Goal: Information Seeking & Learning: Compare options

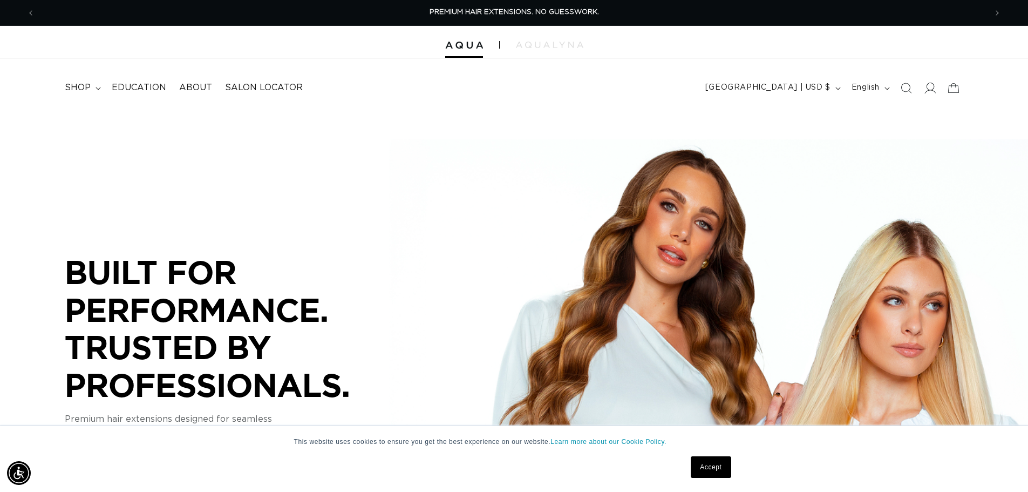
click at [928, 89] on icon at bounding box center [930, 88] width 11 height 11
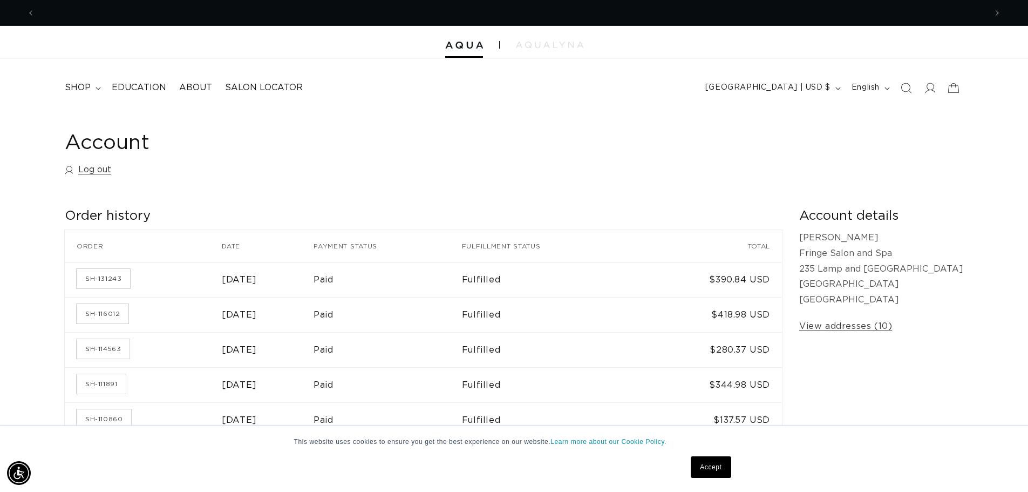
scroll to position [0, 1903]
click at [96, 85] on summary "shop" at bounding box center [81, 88] width 47 height 24
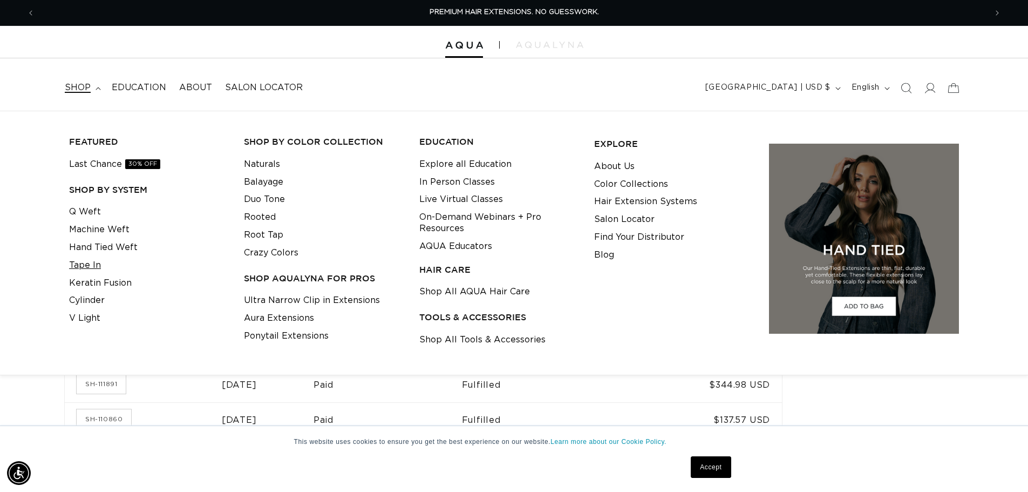
click at [93, 266] on link "Tape In" at bounding box center [85, 265] width 32 height 18
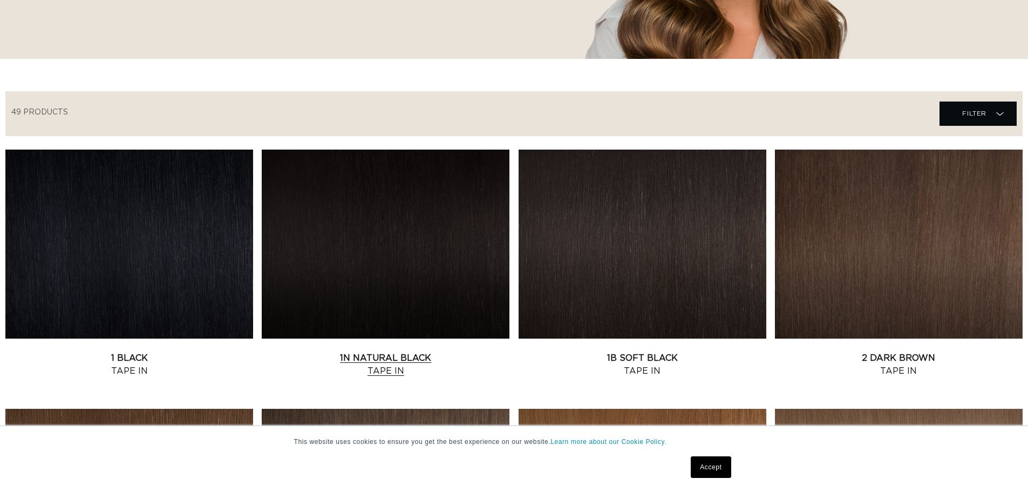
scroll to position [486, 0]
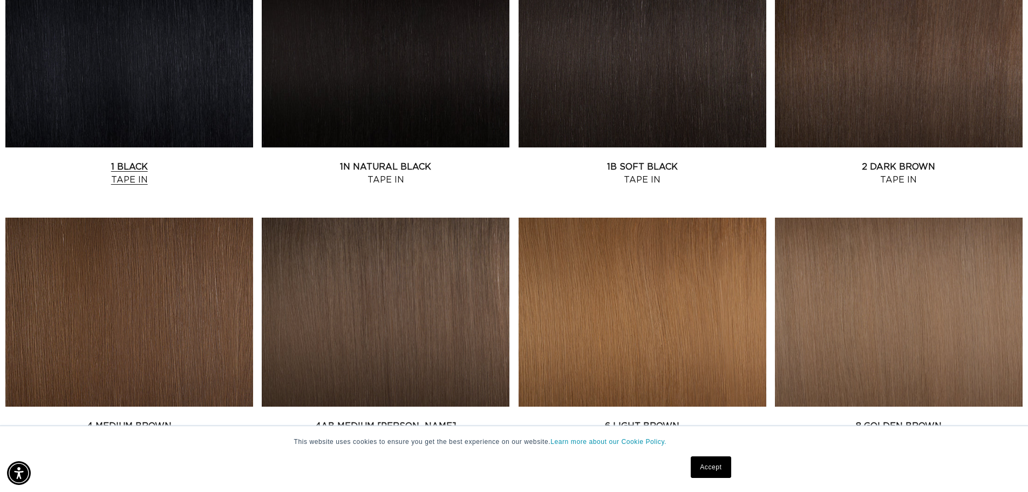
click at [201, 160] on link "1 Black Tape In" at bounding box center [129, 173] width 248 height 26
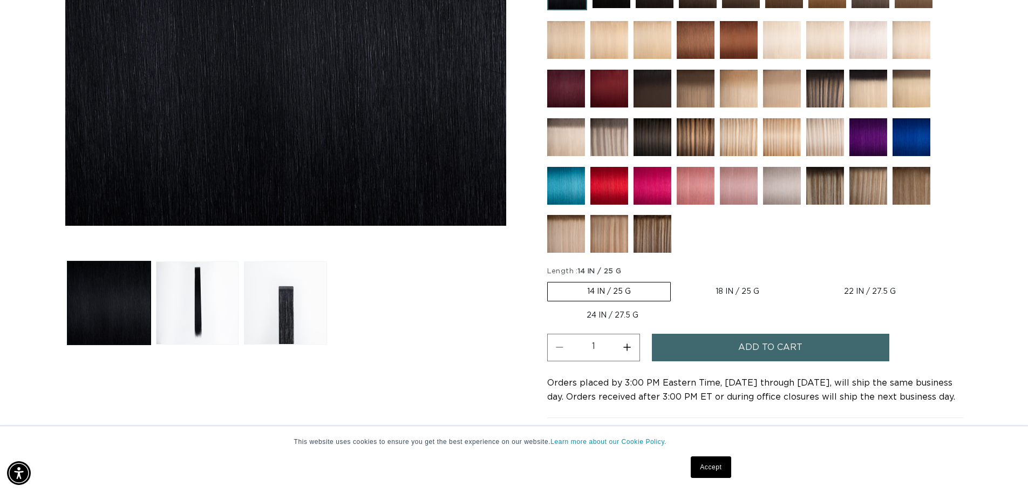
click at [724, 283] on label "18 IN / 25 G Variant sold out or unavailable" at bounding box center [737, 291] width 123 height 18
click at [677, 280] on input "18 IN / 25 G Variant sold out or unavailable" at bounding box center [676, 280] width 1 height 1
radio input "true"
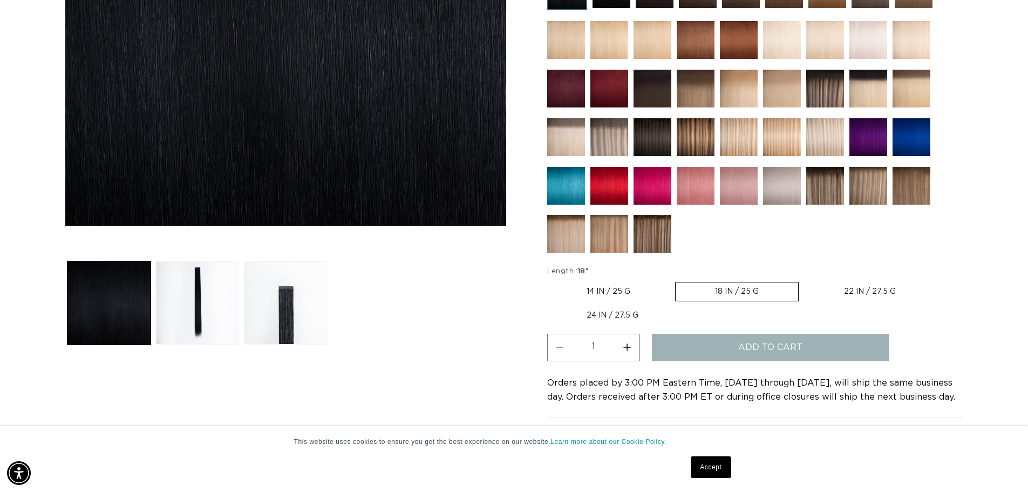
scroll to position [216, 0]
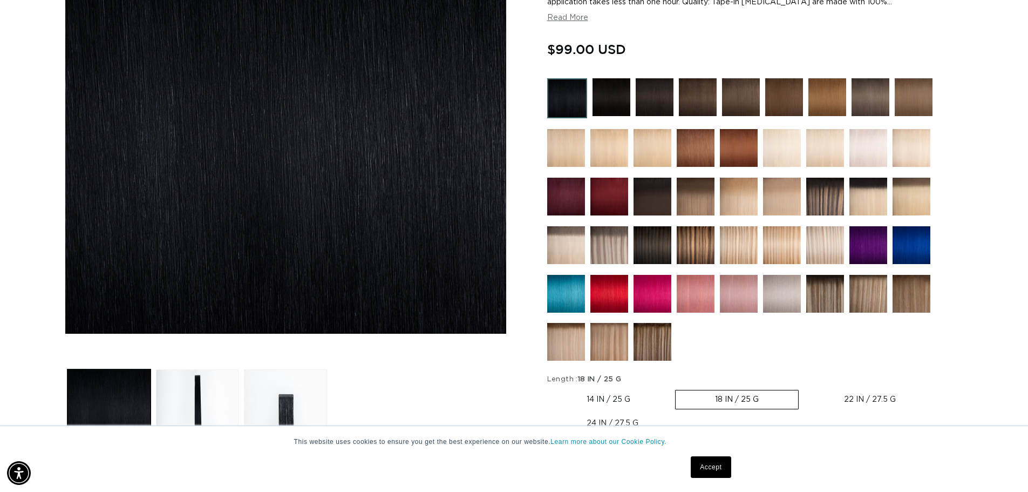
scroll to position [0, 952]
click at [876, 395] on label "22 IN / 27.5 G Variant sold out or unavailable" at bounding box center [870, 399] width 131 height 18
click at [805, 388] on input "22 IN / 27.5 G Variant sold out or unavailable" at bounding box center [804, 388] width 1 height 1
radio input "true"
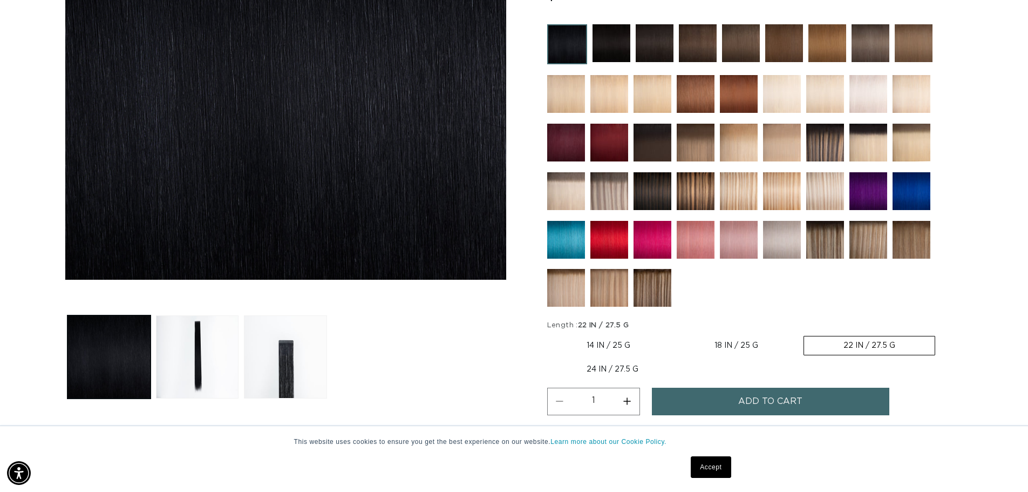
click at [633, 419] on div "Quantity ( 0 in cart) Decrease quantity for 1 Black - Tape In 1 Increase quanti…" at bounding box center [755, 405] width 416 height 34
click at [631, 370] on label "24 IN / 27.5 G Variant sold out or unavailable" at bounding box center [612, 369] width 131 height 18
click at [941, 334] on input "24 IN / 27.5 G Variant sold out or unavailable" at bounding box center [941, 334] width 1 height 1
radio input "true"
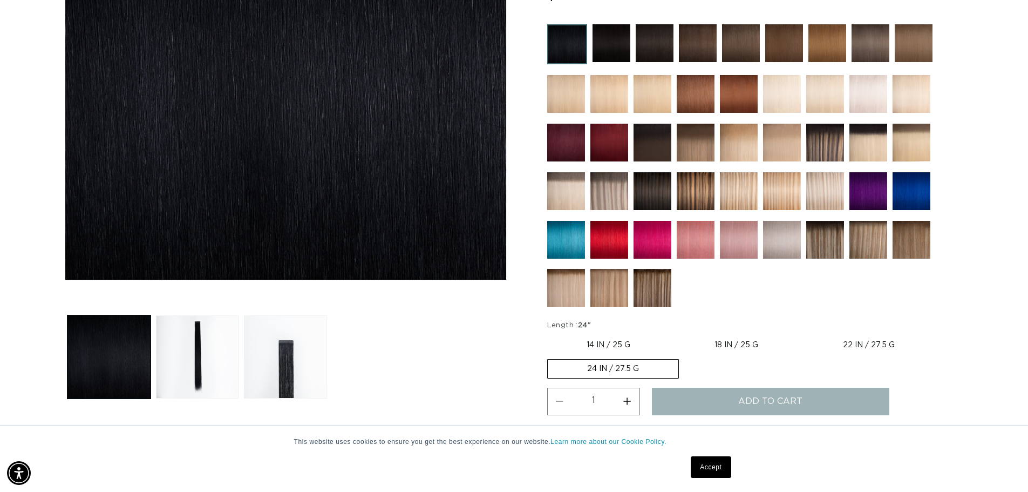
scroll to position [0, 952]
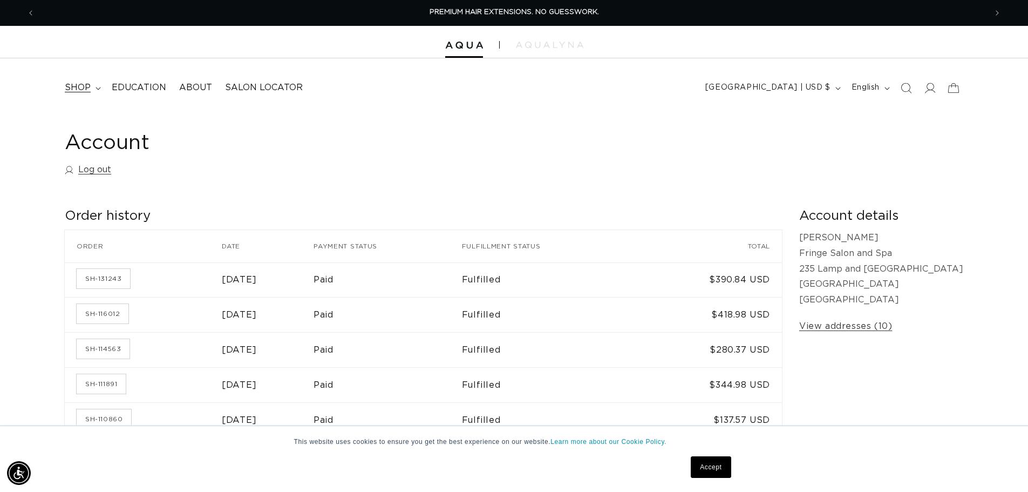
click at [91, 89] on summary "shop" at bounding box center [81, 88] width 47 height 24
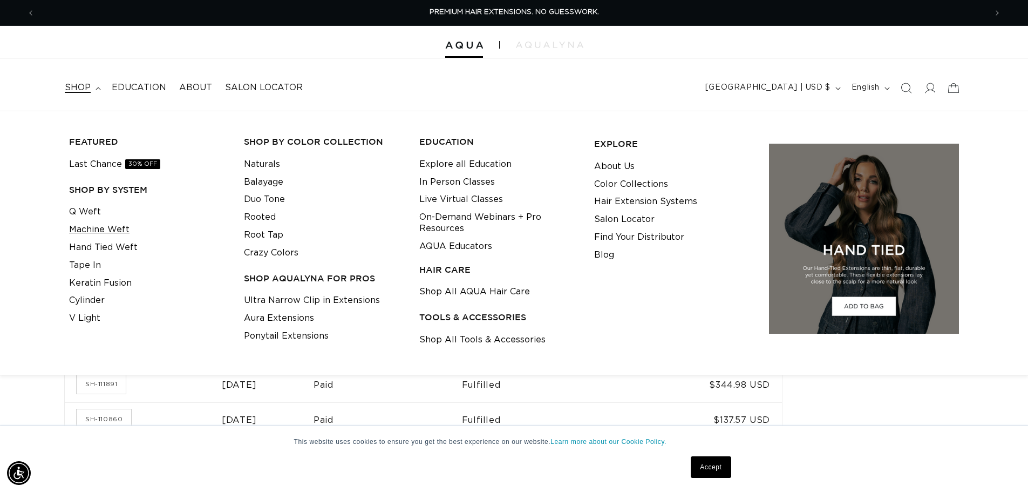
click at [91, 227] on link "Machine Weft" at bounding box center [99, 230] width 60 height 18
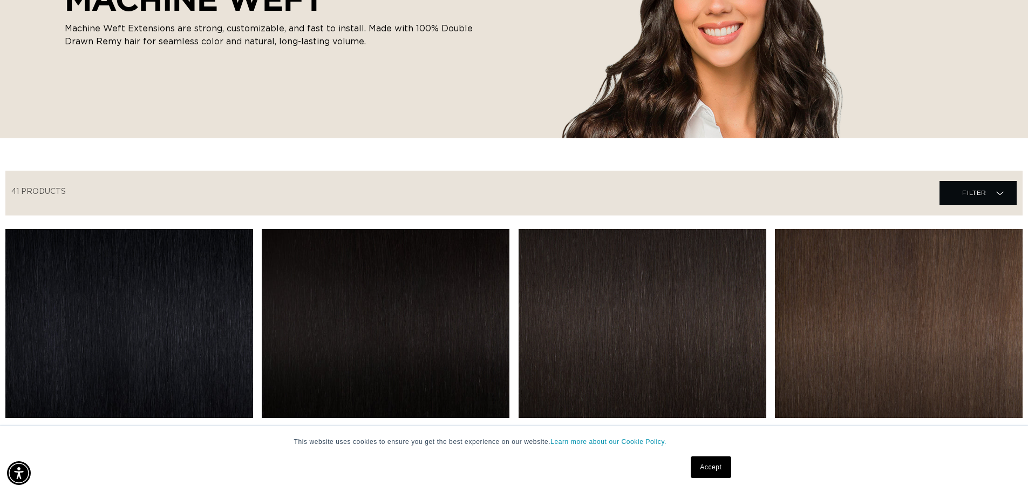
scroll to position [216, 0]
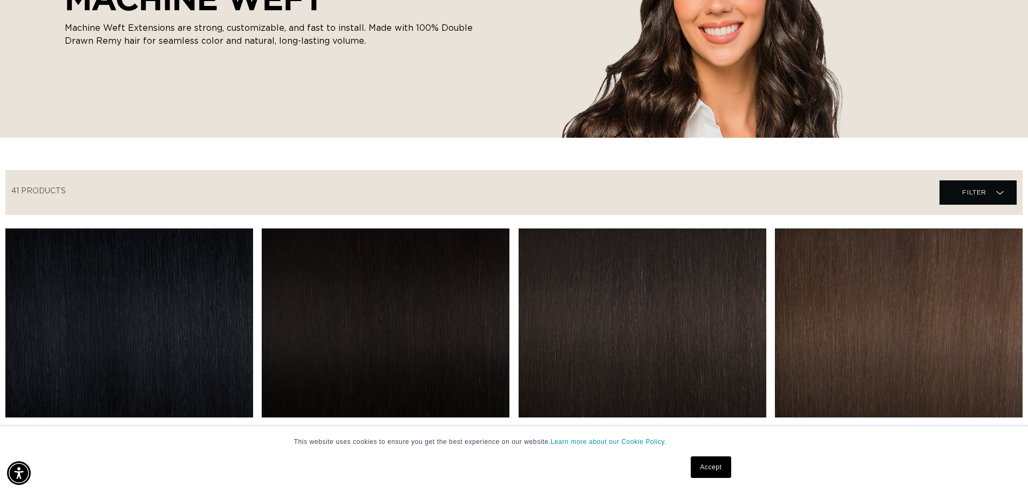
click at [201, 430] on link "1 Black Machine Weft" at bounding box center [129, 443] width 248 height 26
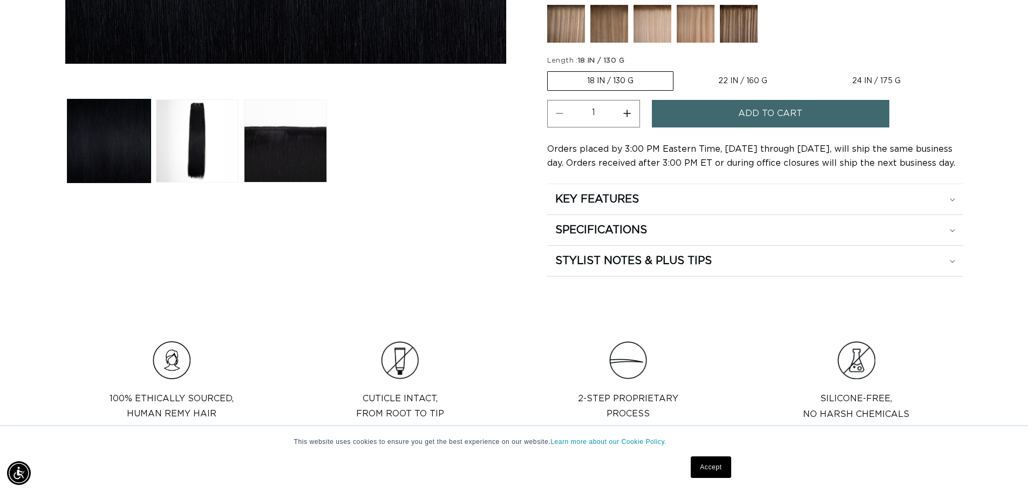
click at [763, 80] on label "22 IN / 160 G Variant sold out or unavailable" at bounding box center [743, 81] width 128 height 18
click at [680, 70] on input "22 IN / 160 G Variant sold out or unavailable" at bounding box center [679, 69] width 1 height 1
radio input "true"
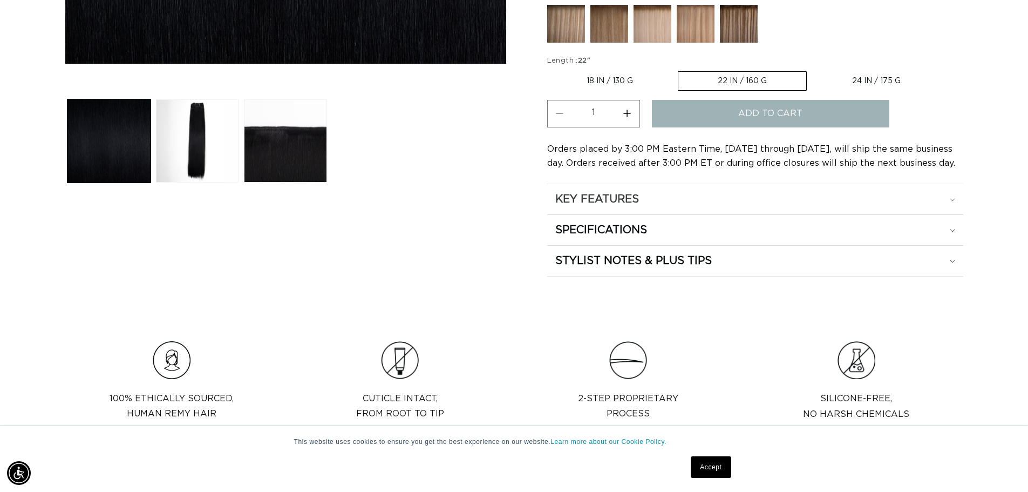
scroll to position [0, 952]
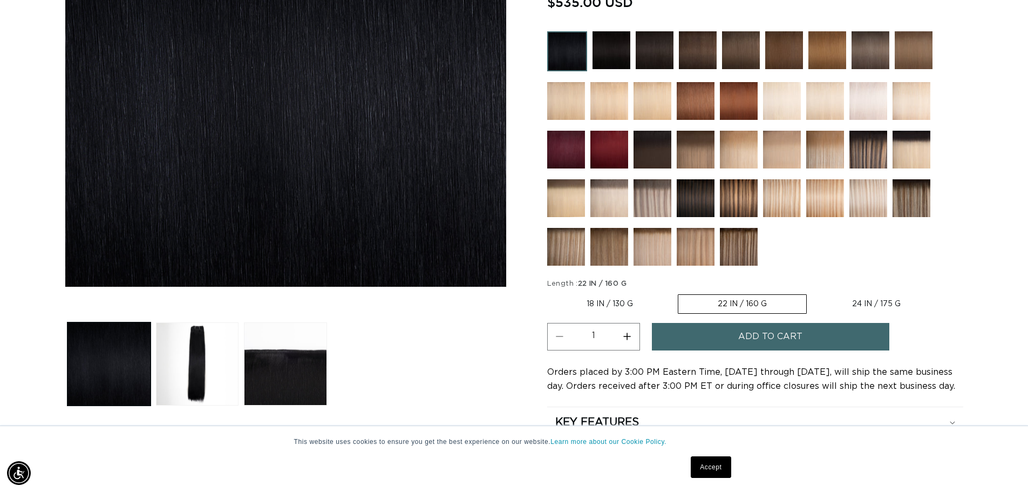
scroll to position [270, 0]
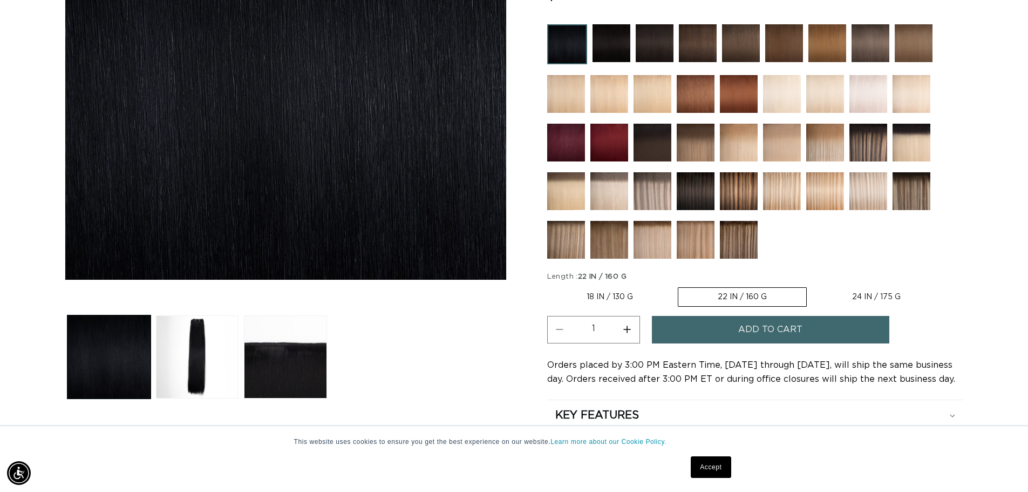
drag, startPoint x: 867, startPoint y: 293, endPoint x: 859, endPoint y: 291, distance: 7.7
click at [866, 293] on label "24 IN / 175 G Variant sold out or unavailable" at bounding box center [876, 297] width 127 height 18
click at [813, 286] on input "24 IN / 175 G Variant sold out or unavailable" at bounding box center [812, 285] width 1 height 1
radio input "true"
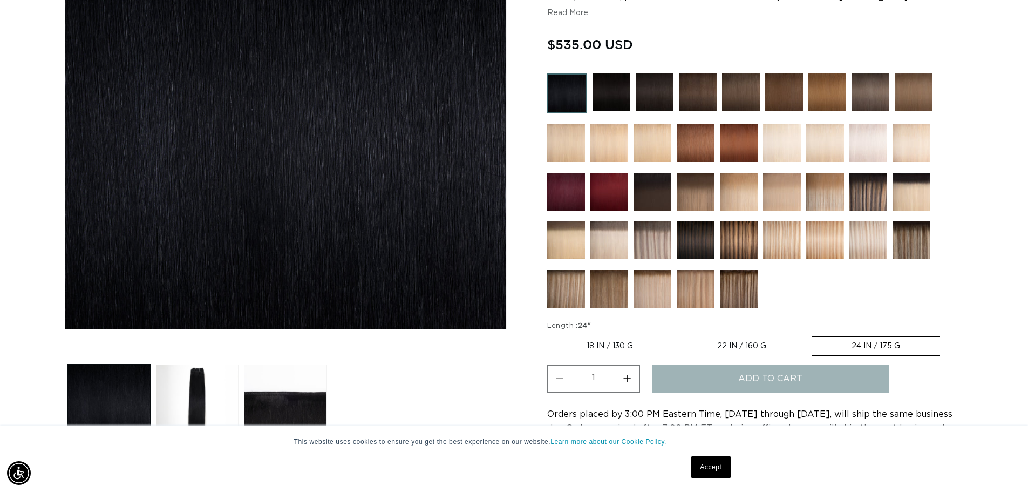
scroll to position [162, 0]
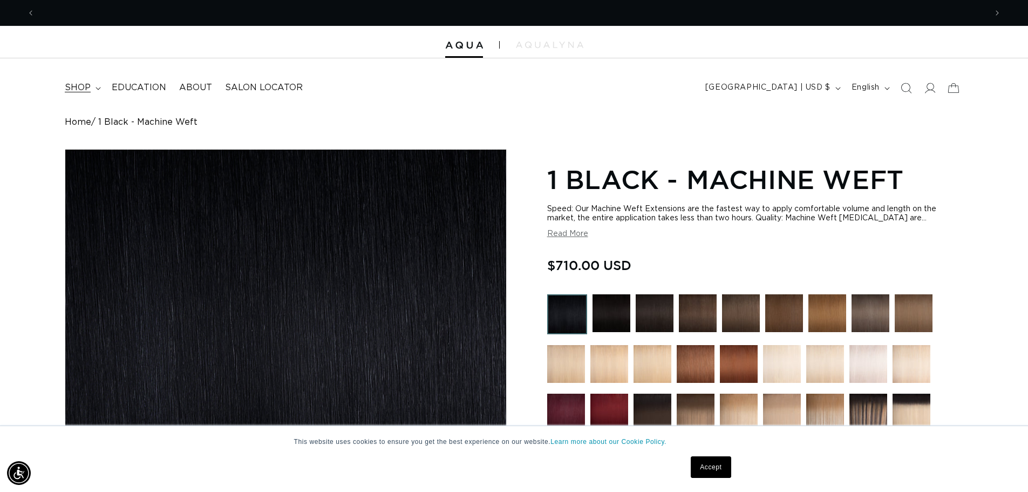
scroll to position [0, 952]
click at [92, 91] on summary "shop" at bounding box center [81, 88] width 47 height 24
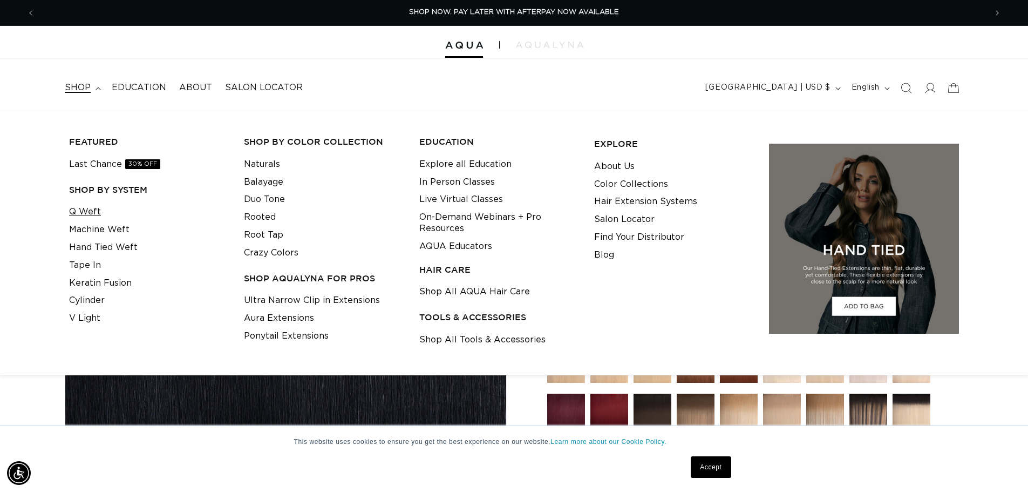
click at [87, 209] on link "Q Weft" at bounding box center [85, 212] width 32 height 18
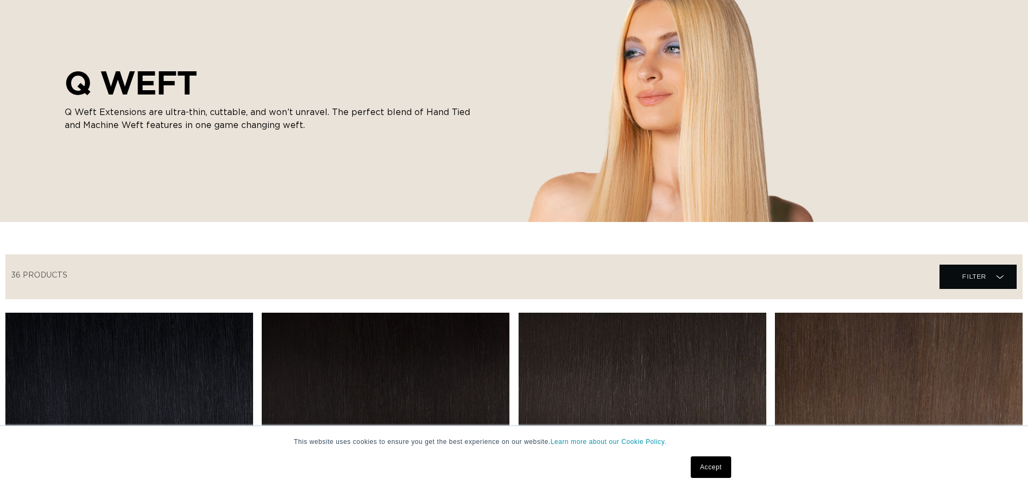
scroll to position [324, 0]
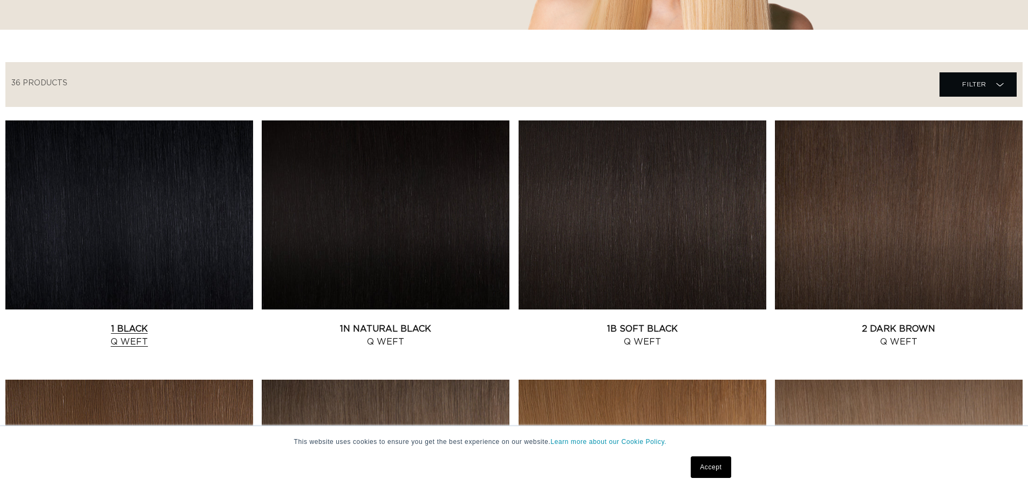
click at [172, 322] on link "1 Black Q Weft" at bounding box center [129, 335] width 248 height 26
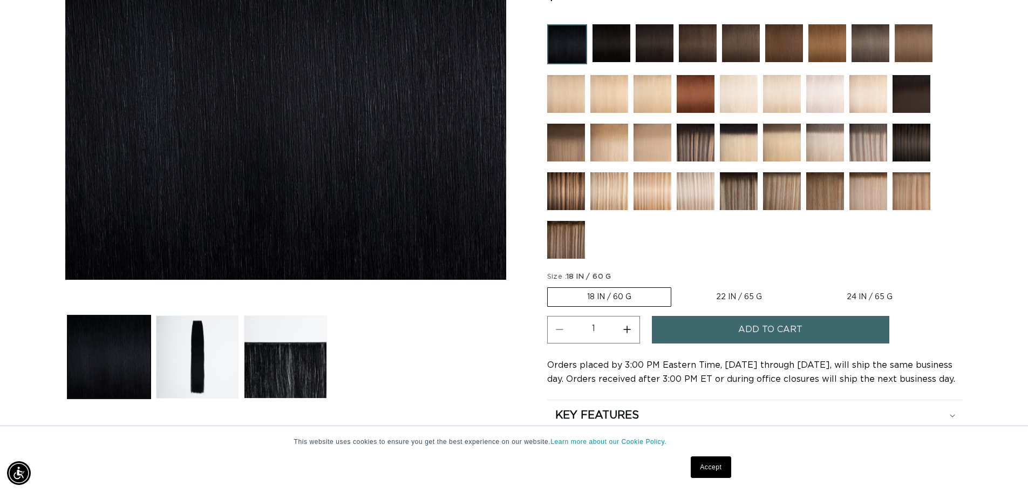
scroll to position [0, 952]
click at [751, 296] on label "22 IN / 65 G Variant sold out or unavailable" at bounding box center [739, 297] width 125 height 18
click at [677, 286] on input "22 IN / 65 G Variant sold out or unavailable" at bounding box center [677, 285] width 1 height 1
radio input "true"
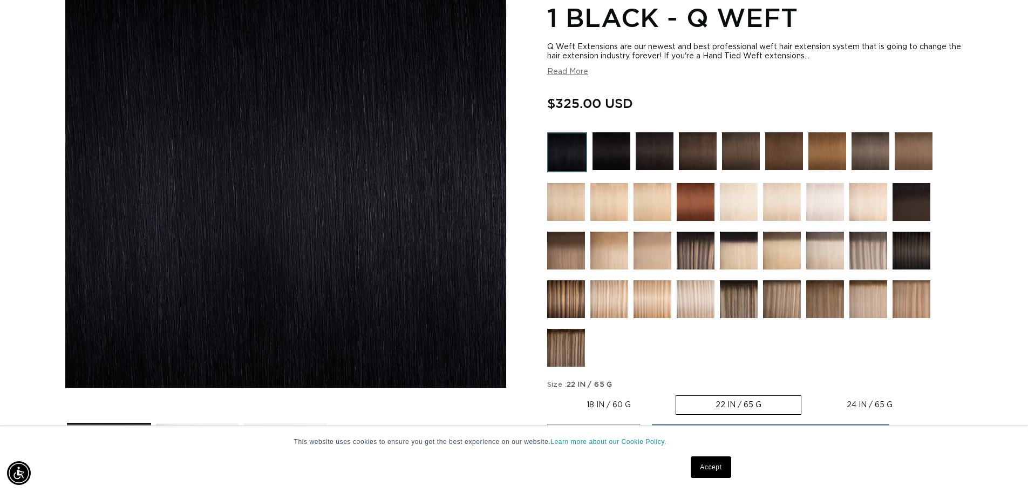
drag, startPoint x: 859, startPoint y: 402, endPoint x: 721, endPoint y: 384, distance: 139.3
click at [859, 402] on label "24 IN / 65 G Variant sold out or unavailable" at bounding box center [870, 405] width 125 height 18
click at [808, 394] on input "24 IN / 65 G Variant sold out or unavailable" at bounding box center [807, 393] width 1 height 1
radio input "true"
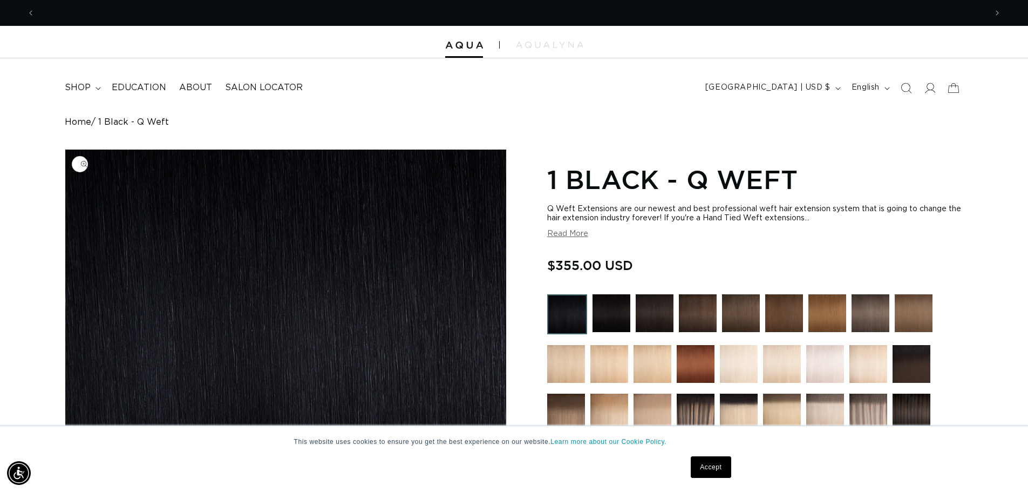
scroll to position [0, 952]
